Goal: Check status: Check status

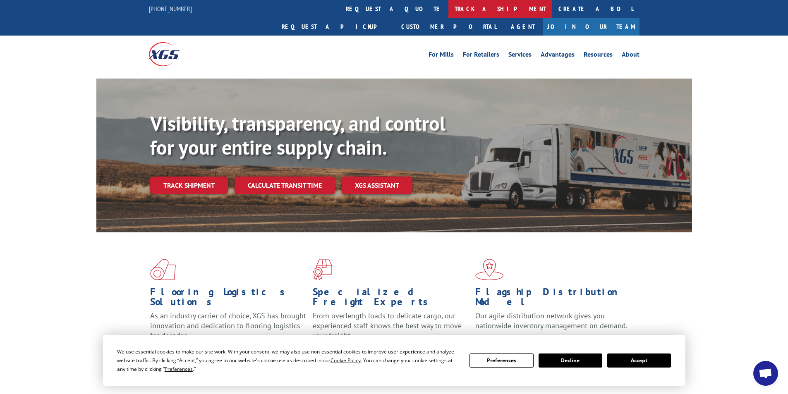
click at [448, 16] on link "track a shipment" at bounding box center [500, 9] width 104 height 18
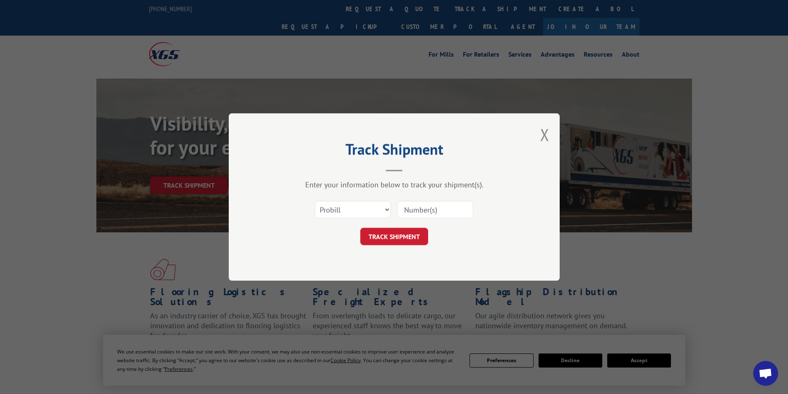
click at [416, 209] on input at bounding box center [435, 209] width 76 height 17
click at [381, 211] on select "Select category... Probill BOL PO" at bounding box center [353, 209] width 76 height 17
select select "bol"
click at [315, 201] on select "Select category... Probill BOL PO" at bounding box center [353, 209] width 76 height 17
click at [411, 210] on input at bounding box center [435, 209] width 76 height 17
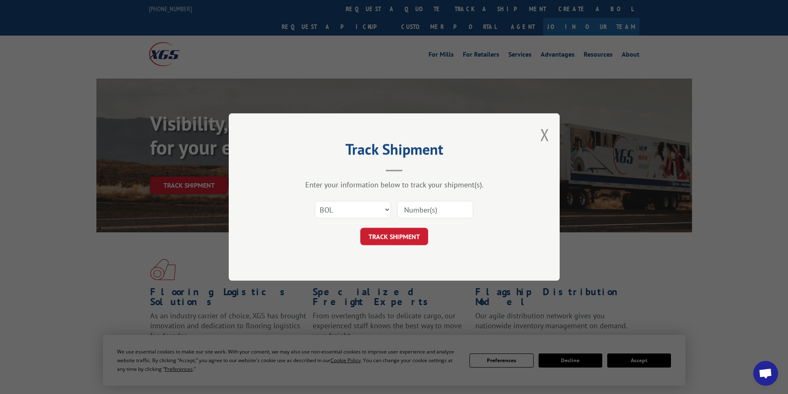
paste input "16775930"
type input "16775930"
click at [405, 236] on button "TRACK SHIPMENT" at bounding box center [394, 236] width 68 height 17
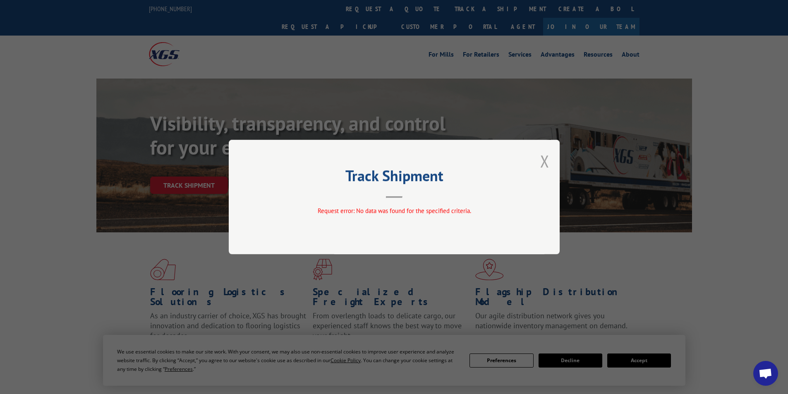
click at [546, 162] on button "Close modal" at bounding box center [544, 161] width 9 height 22
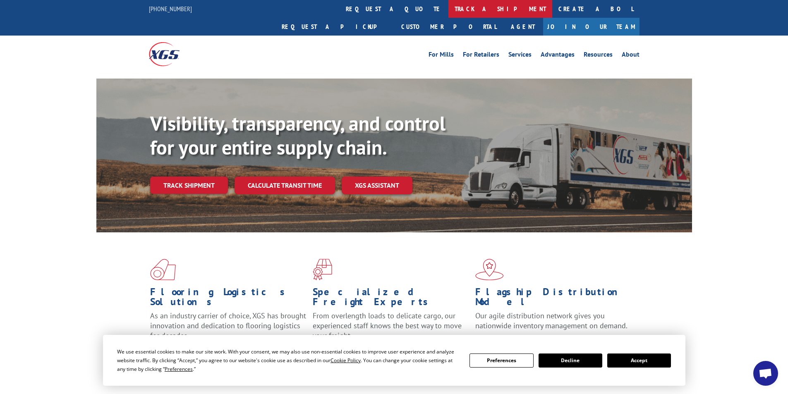
click at [448, 10] on link "track a shipment" at bounding box center [500, 9] width 104 height 18
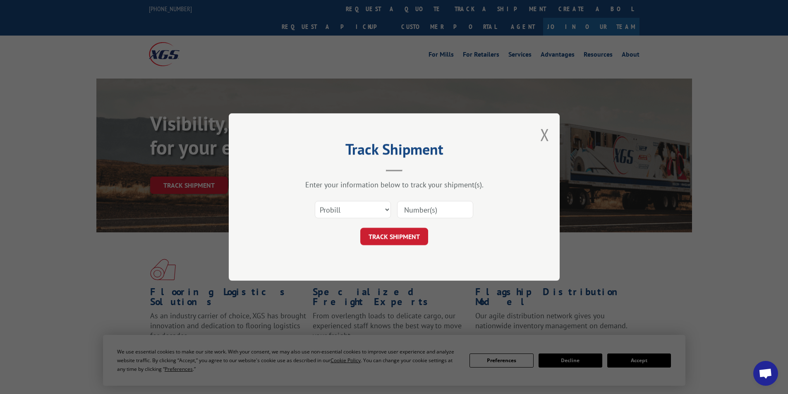
click at [429, 207] on input at bounding box center [435, 209] width 76 height 17
paste input "16775930"
type input "16775930"
click at [416, 242] on button "TRACK SHIPMENT" at bounding box center [394, 236] width 68 height 17
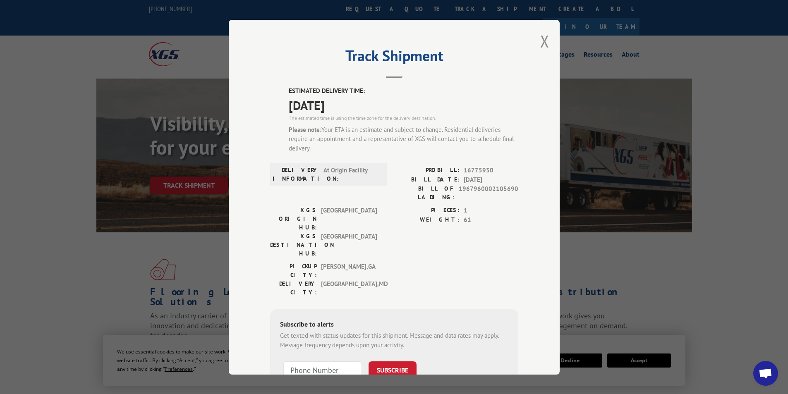
drag, startPoint x: 353, startPoint y: 106, endPoint x: 300, endPoint y: 91, distance: 55.6
click at [289, 91] on div "ESTIMATED DELIVERY TIME: [DATE] The estimated time is using the time zone for t…" at bounding box center [404, 122] width 230 height 73
copy div "ESTIMATED DELIVERY TIME: [DATE]"
click at [535, 40] on div "Track Shipment ESTIMATED DELIVERY TIME: [DATE] The estimated time is using the …" at bounding box center [394, 197] width 331 height 355
click at [544, 41] on button "Close modal" at bounding box center [544, 41] width 9 height 22
